Goal: Task Accomplishment & Management: Manage account settings

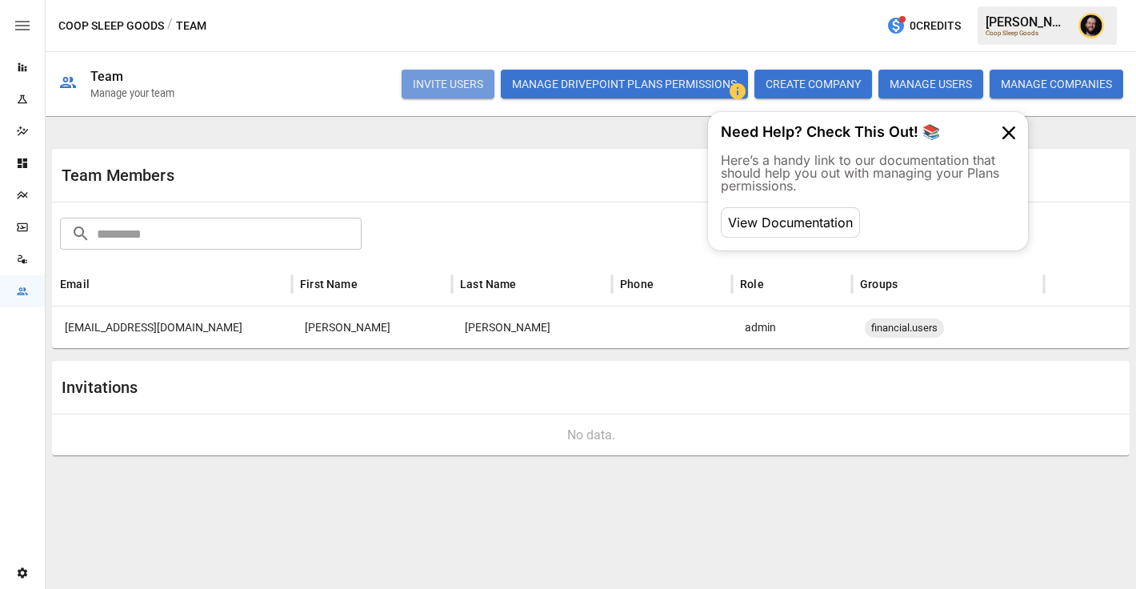
click at [428, 94] on button "INVITE USERS" at bounding box center [447, 84] width 93 height 29
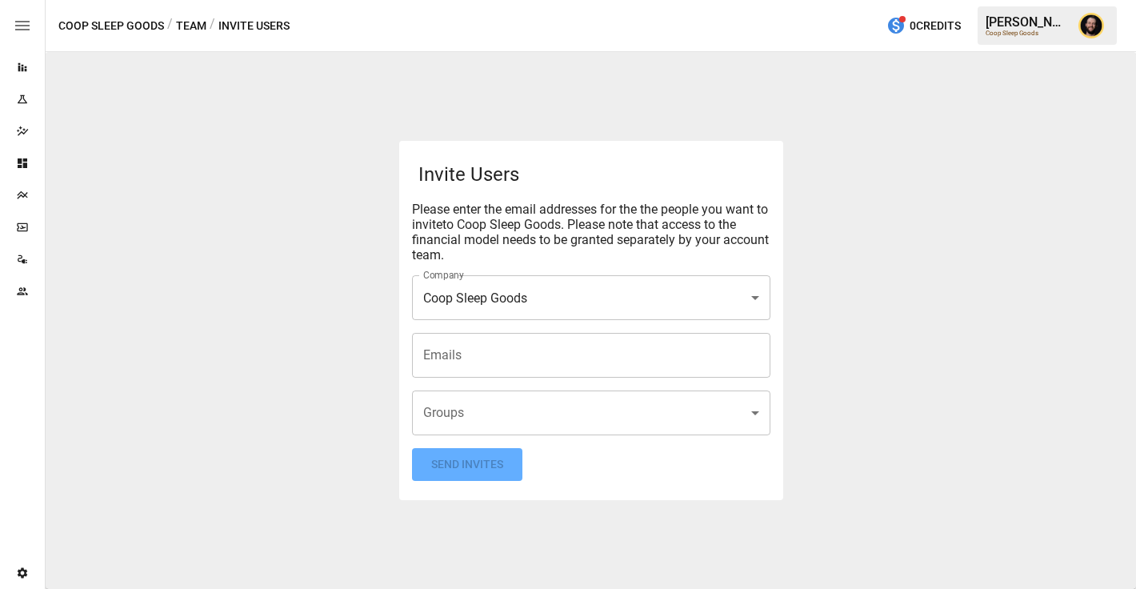
click at [439, 350] on input "Emails" at bounding box center [591, 355] width 344 height 30
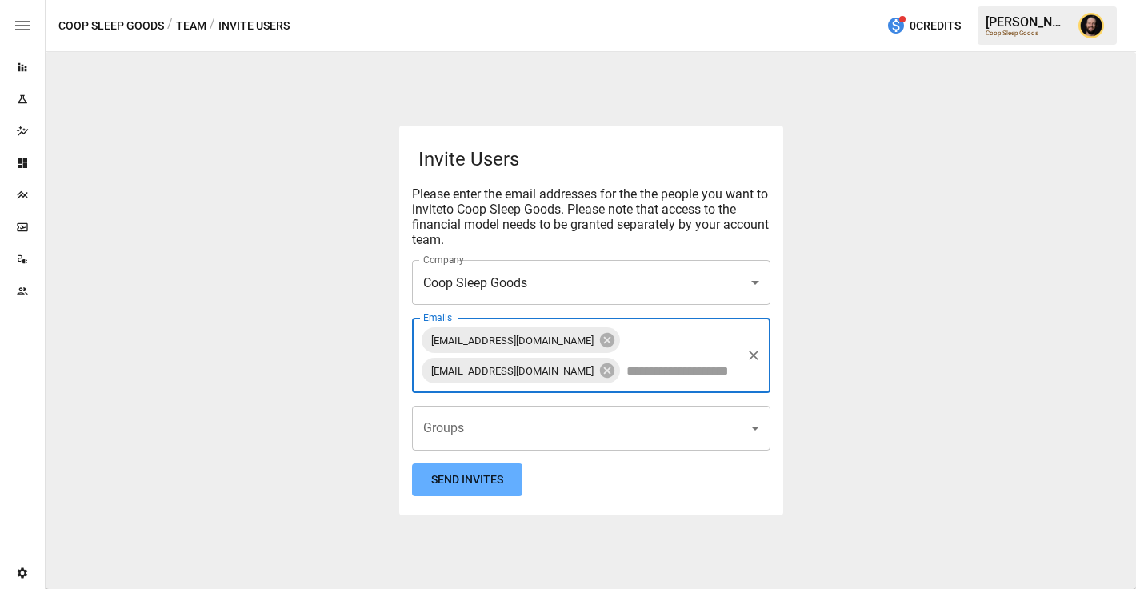
click at [485, 0] on body "**********" at bounding box center [568, 0] width 1136 height 0
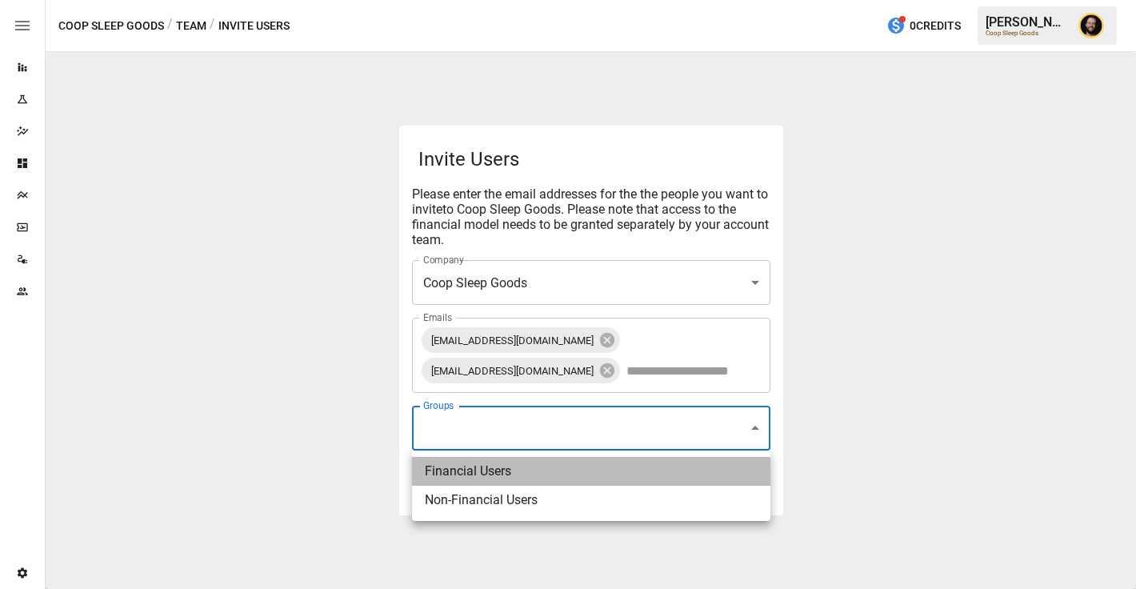
click at [466, 471] on li "Financial Users" at bounding box center [591, 471] width 358 height 29
type input "**********"
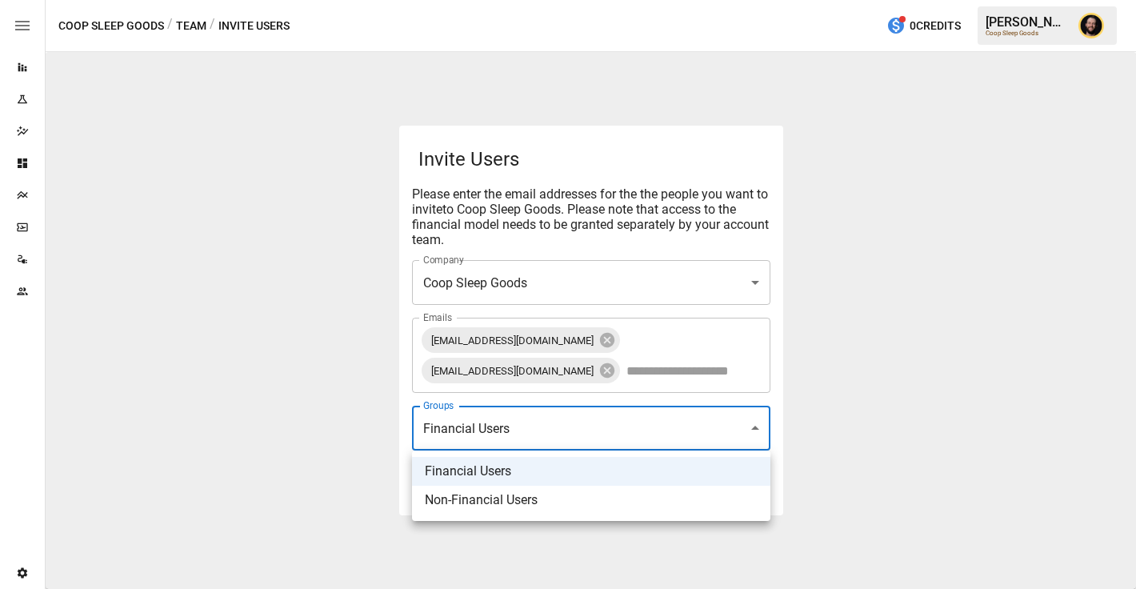
click at [304, 488] on div at bounding box center [568, 294] width 1136 height 589
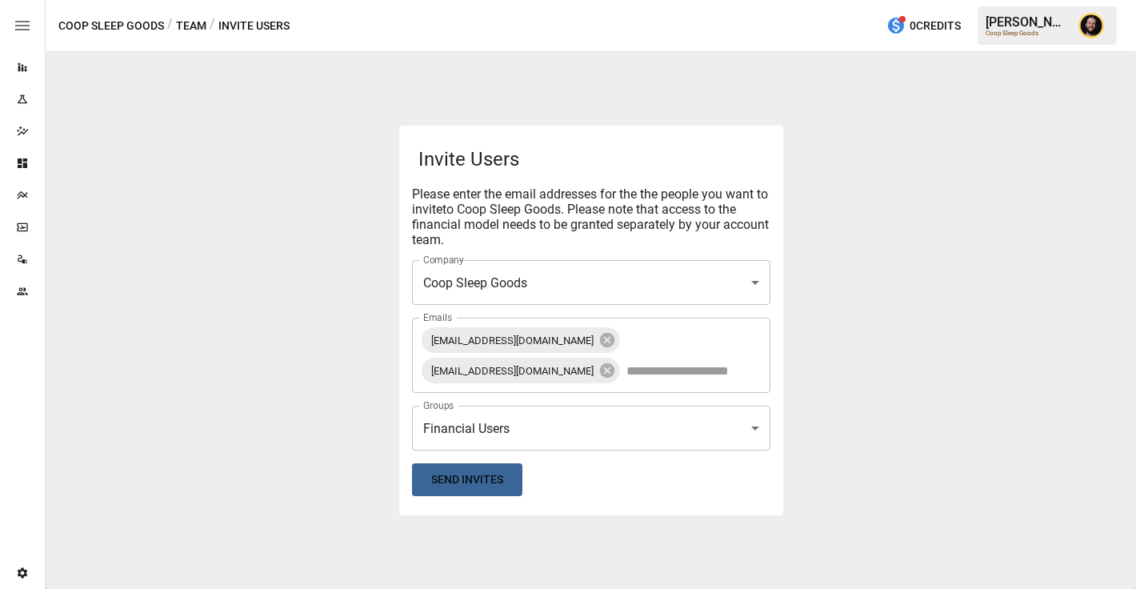
click at [446, 479] on button "Send Invites" at bounding box center [467, 479] width 110 height 33
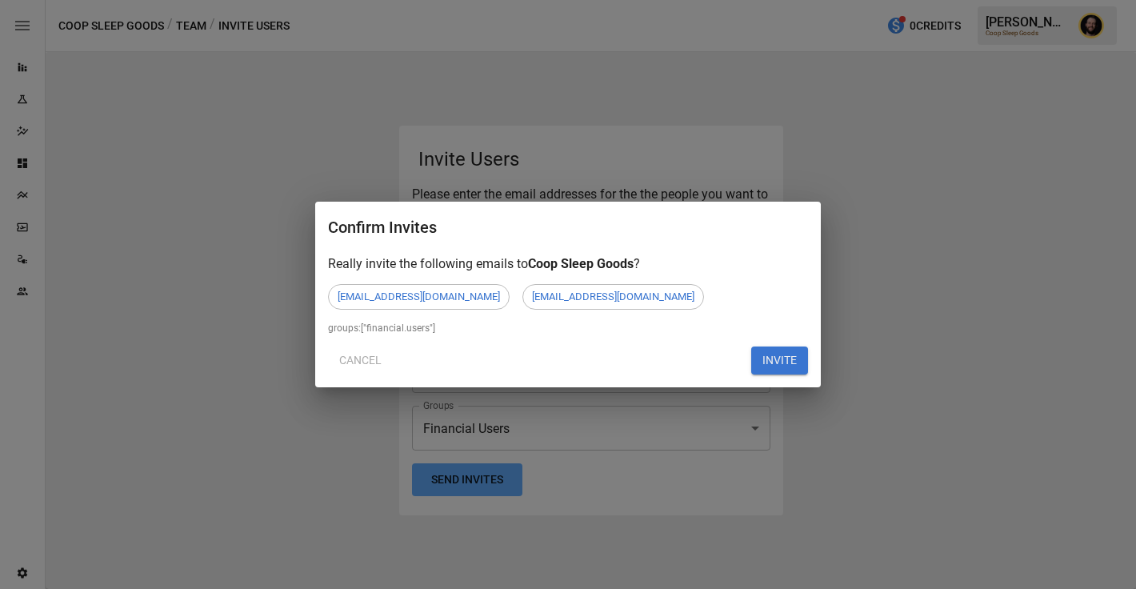
click at [788, 366] on button "INVITE" at bounding box center [779, 360] width 57 height 29
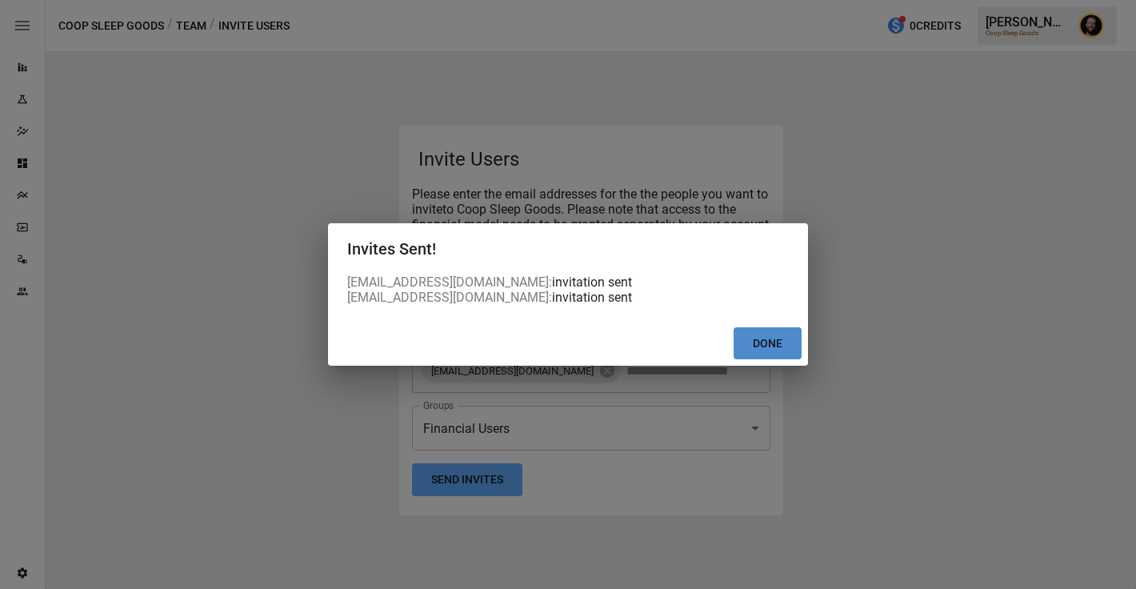
click at [780, 349] on button "Done" at bounding box center [767, 343] width 68 height 33
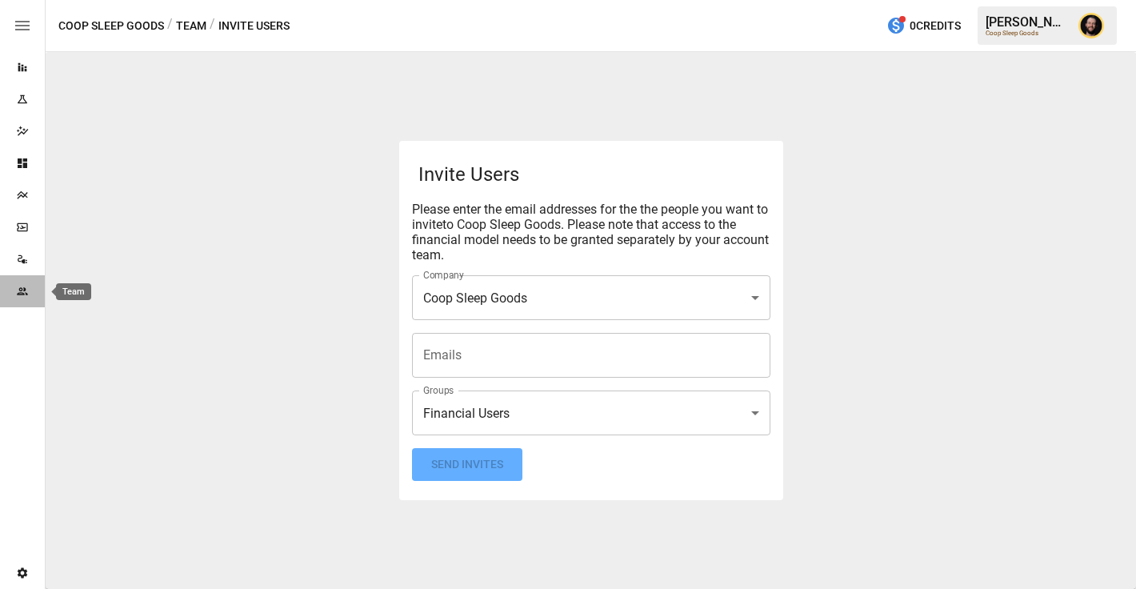
click at [26, 285] on icon "Team" at bounding box center [22, 291] width 13 height 13
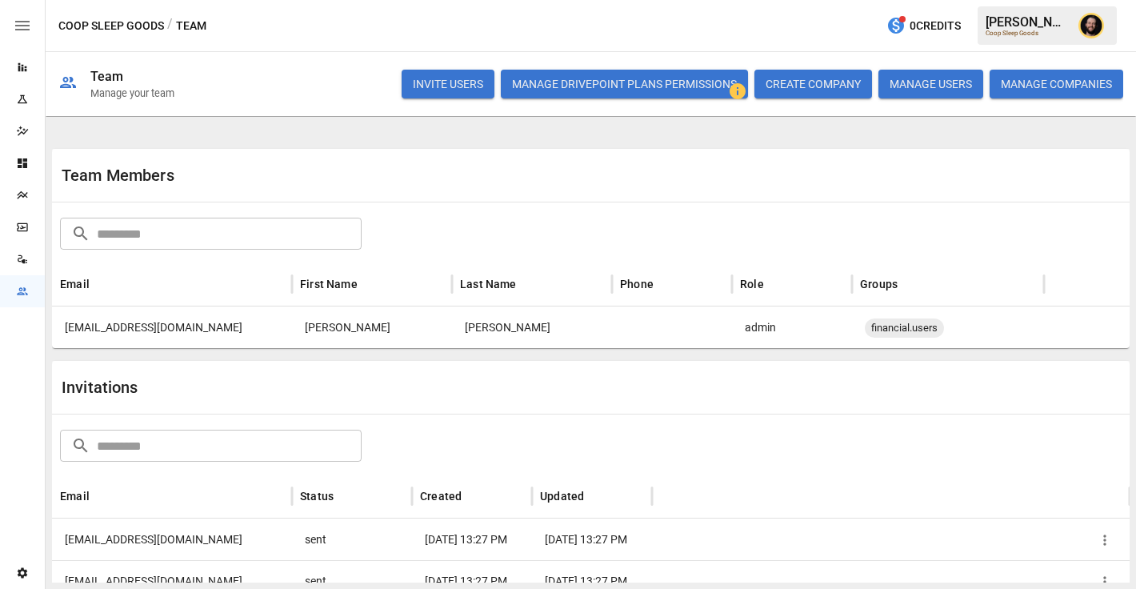
scroll to position [45, 0]
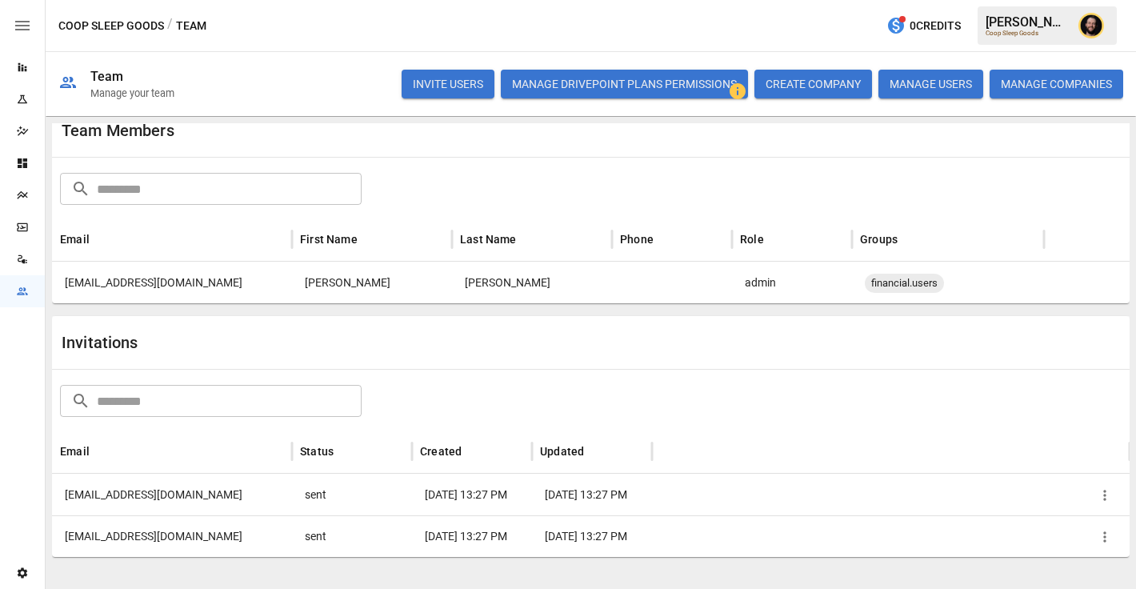
click at [20, 257] on icon "Data Sources" at bounding box center [22, 259] width 13 height 13
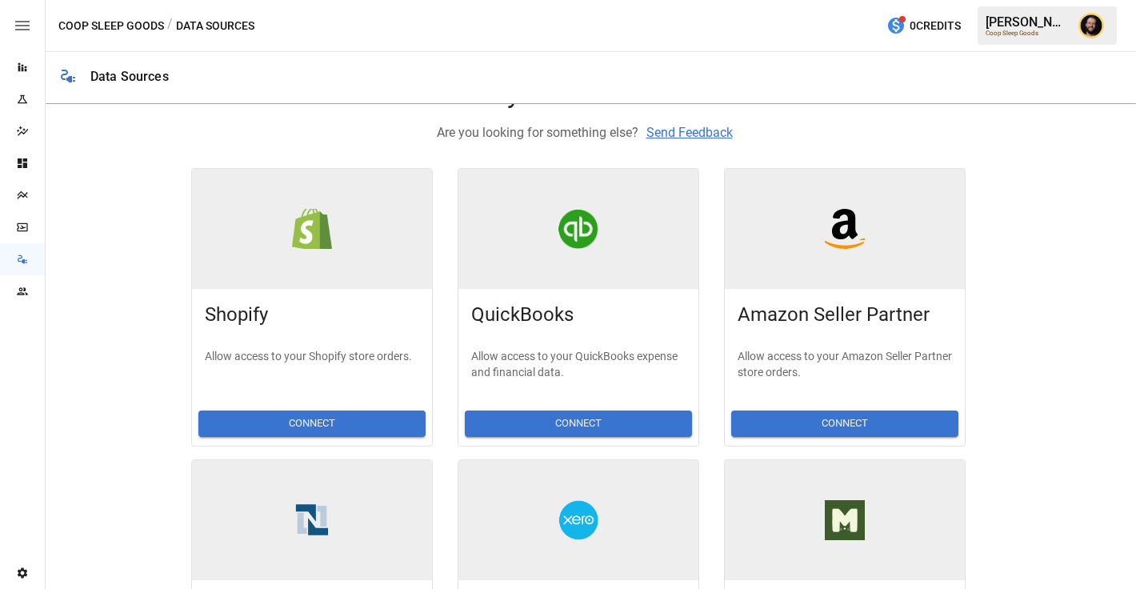
scroll to position [64, 0]
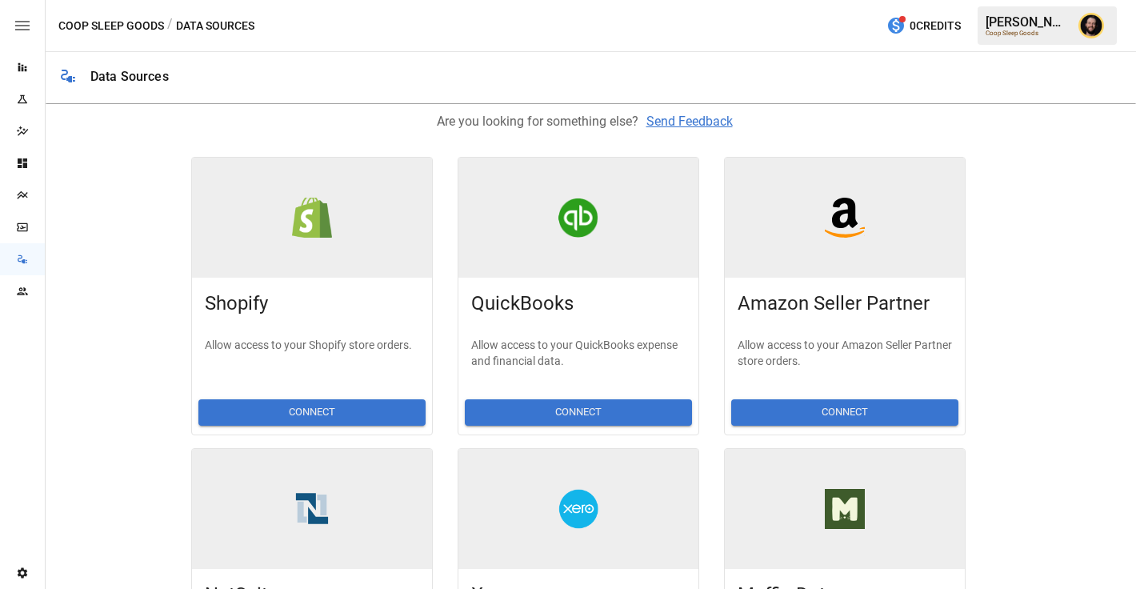
click at [22, 292] on icon "Team" at bounding box center [22, 290] width 10 height 7
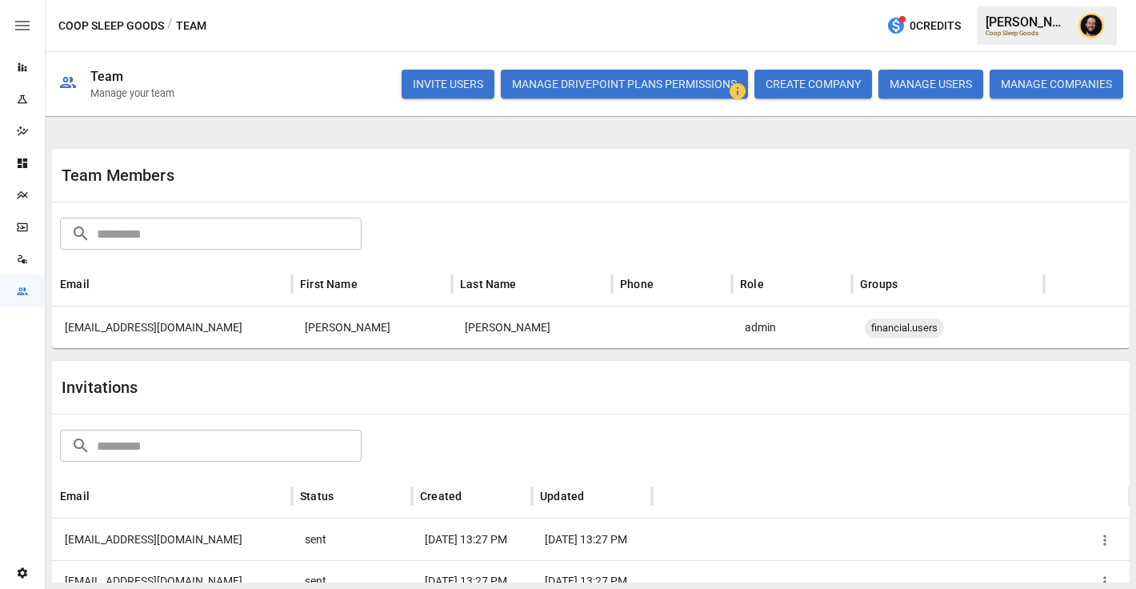
scroll to position [45, 0]
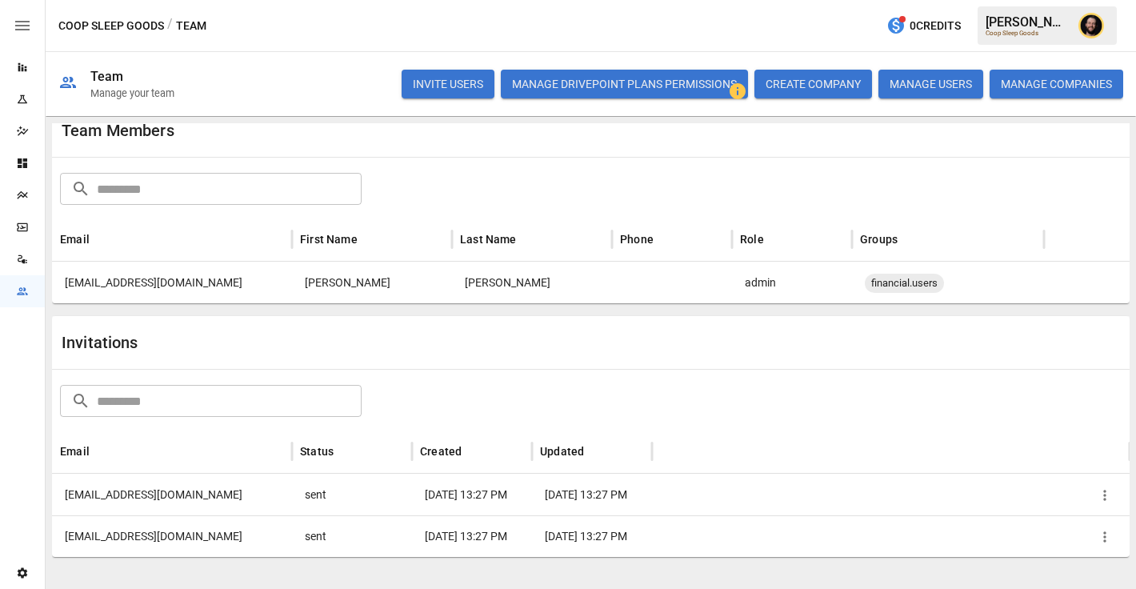
click at [1104, 494] on icon "button" at bounding box center [1104, 494] width 2 height 10
click at [1034, 531] on li "Copy Invitation Link" at bounding box center [1049, 531] width 138 height 29
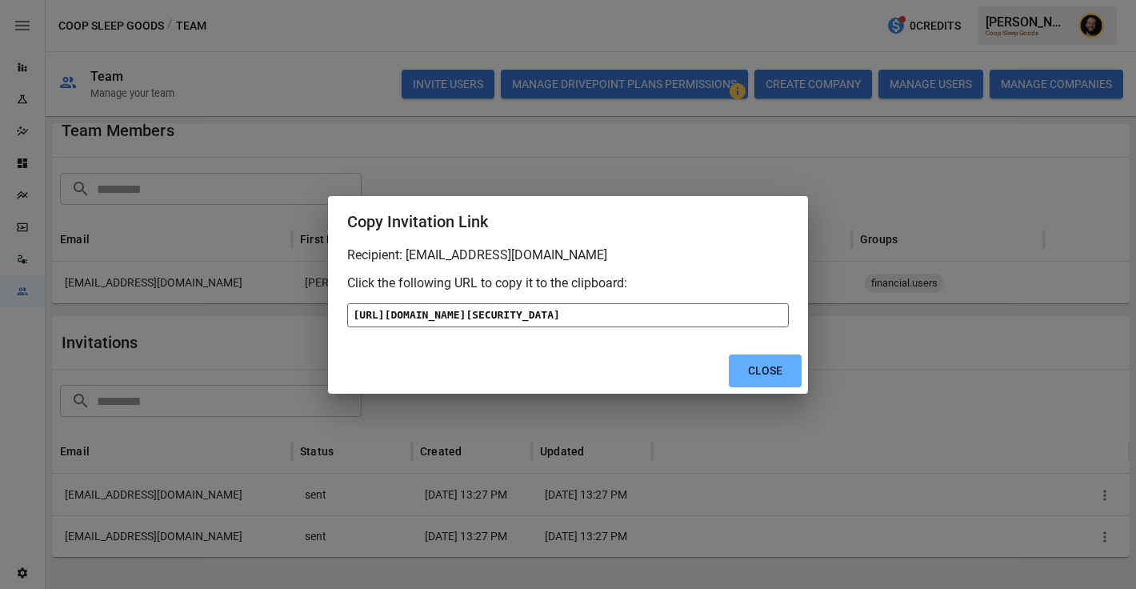
click at [521, 303] on div "[URL][DOMAIN_NAME][SECURITY_DATA]" at bounding box center [567, 315] width 441 height 24
click at [768, 387] on button "Close" at bounding box center [764, 370] width 73 height 33
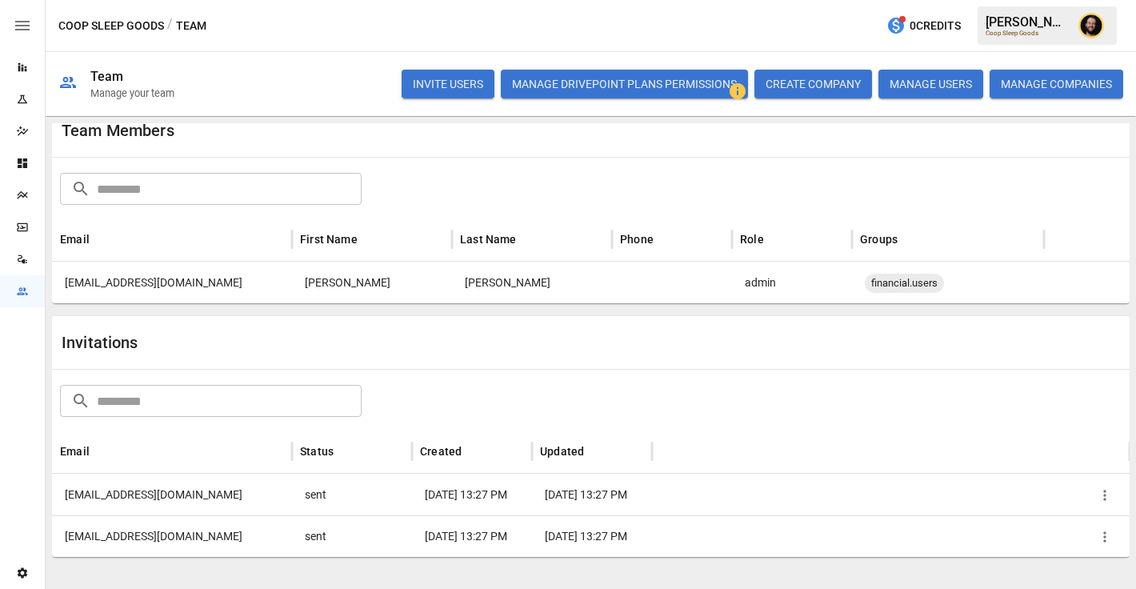
click at [1106, 536] on icon "button" at bounding box center [1104, 537] width 16 height 16
click at [1054, 521] on li "Copy Invitation Link" at bounding box center [1049, 531] width 138 height 29
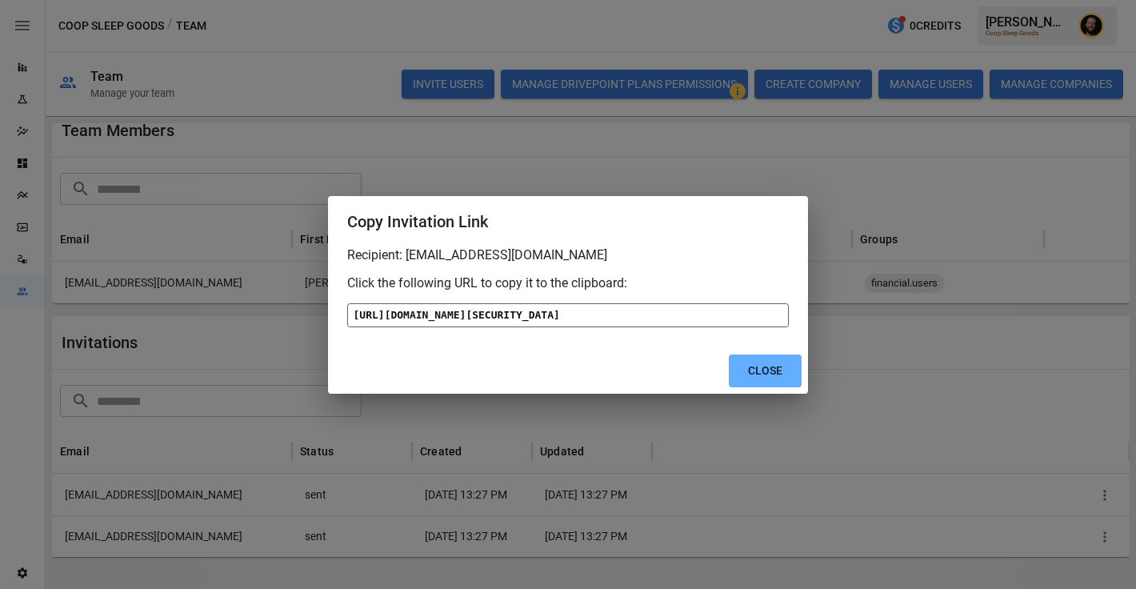
click at [549, 326] on div "[URL][DOMAIN_NAME][SECURITY_DATA]" at bounding box center [567, 315] width 441 height 24
click at [784, 387] on button "Close" at bounding box center [764, 370] width 73 height 33
